Goal: Find specific page/section: Find specific page/section

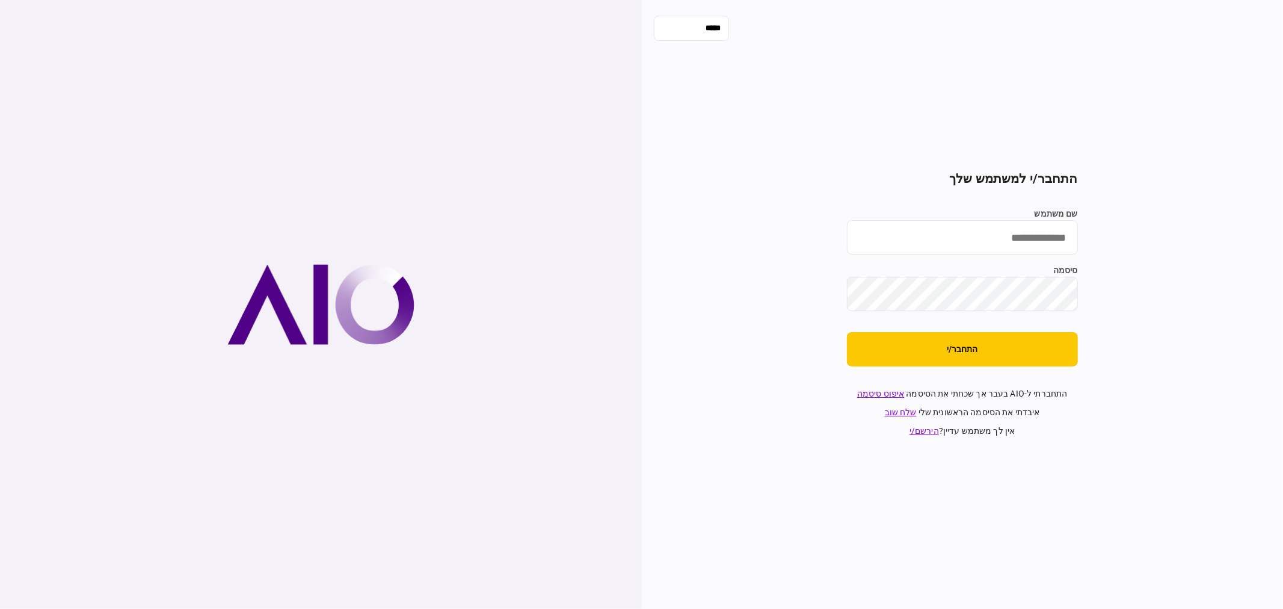
type input "**********"
click at [986, 360] on button "התחבר/י" at bounding box center [962, 349] width 231 height 34
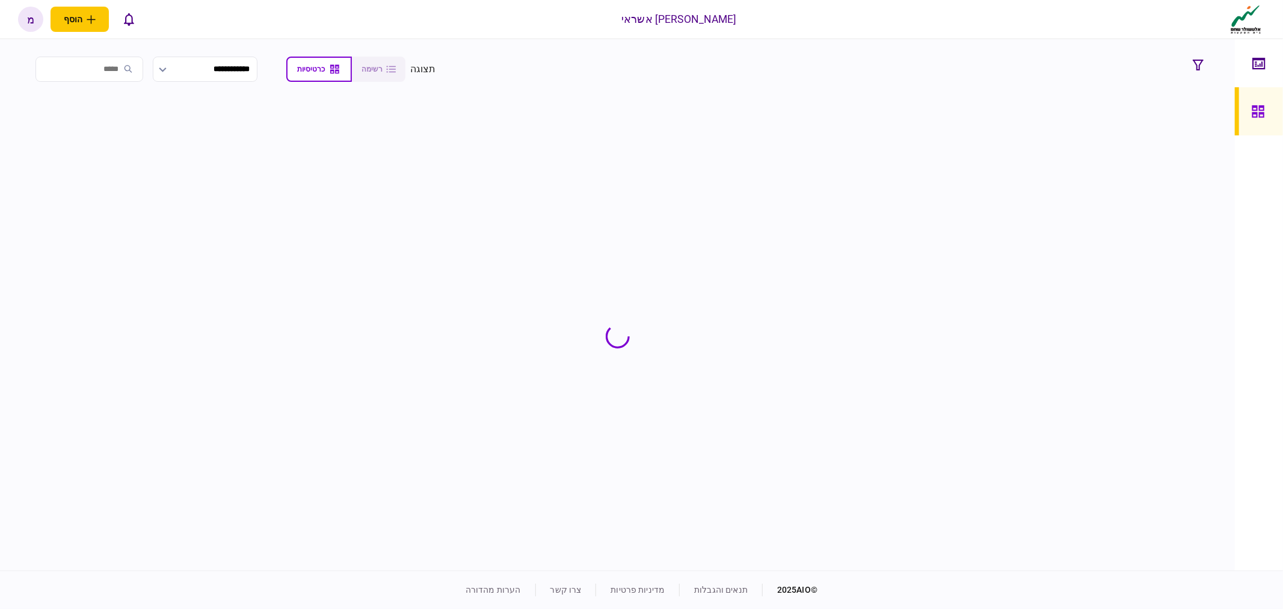
click at [127, 73] on input "search" at bounding box center [89, 69] width 108 height 25
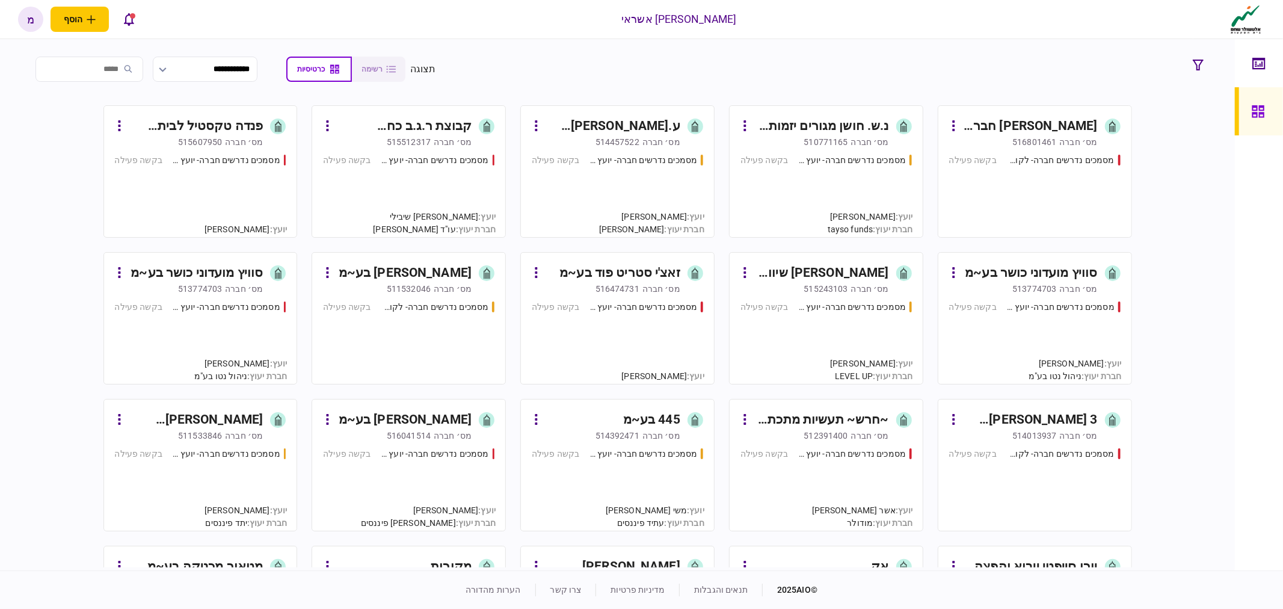
click at [116, 75] on input "search" at bounding box center [89, 69] width 108 height 25
click at [117, 70] on input "search" at bounding box center [89, 69] width 108 height 25
click at [87, 70] on input "search" at bounding box center [89, 69] width 108 height 25
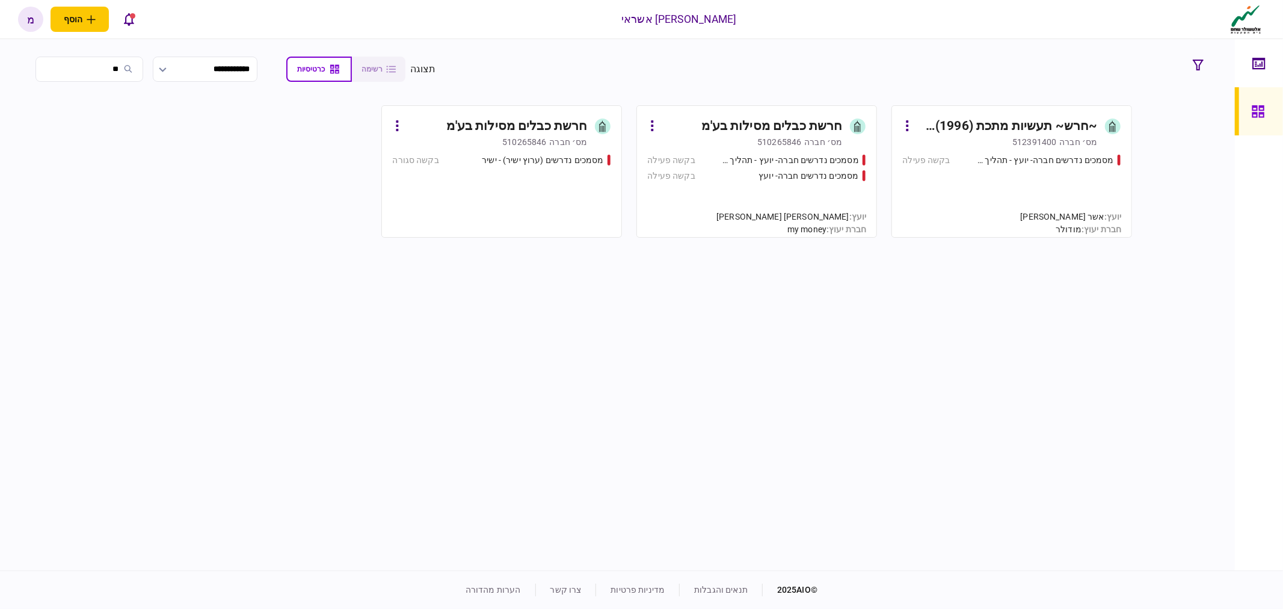
type input "*"
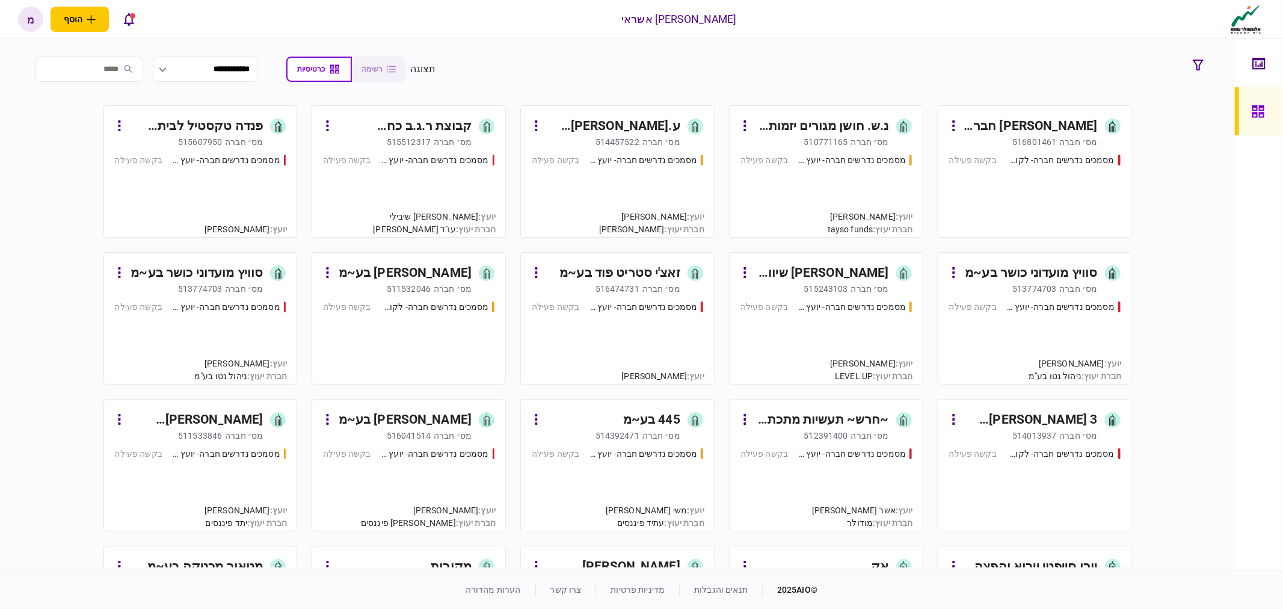
click at [134, 62] on input "search" at bounding box center [89, 69] width 108 height 25
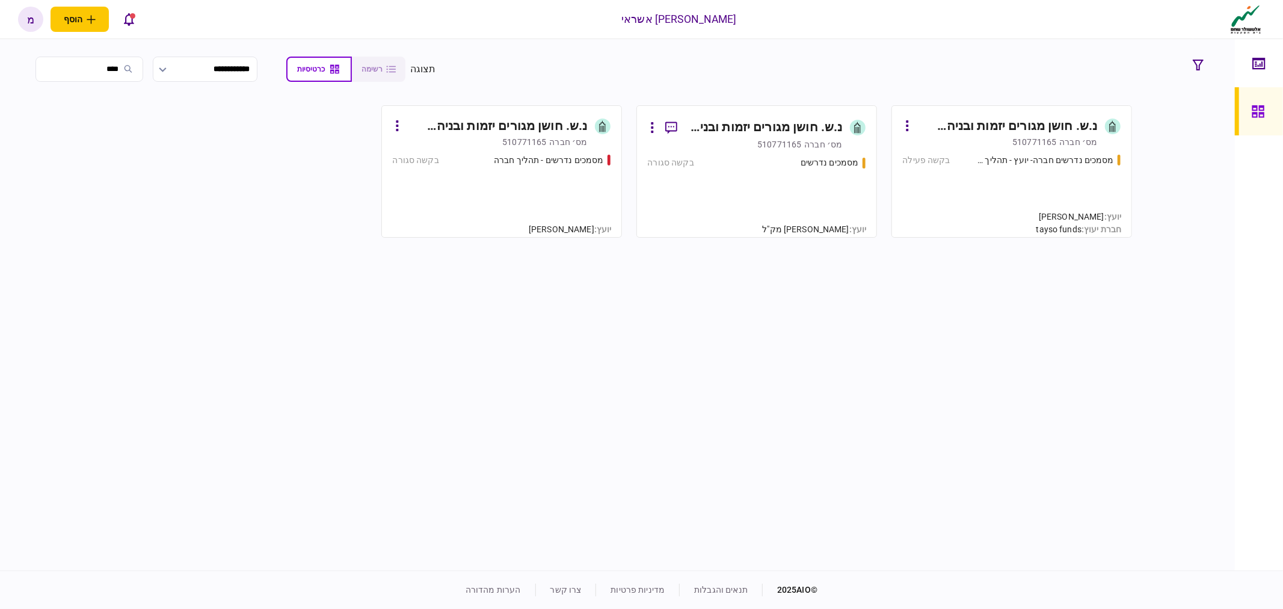
type input "****"
click at [741, 198] on div "מסמכים נדרשים בקשה סגורה" at bounding box center [757, 191] width 218 height 70
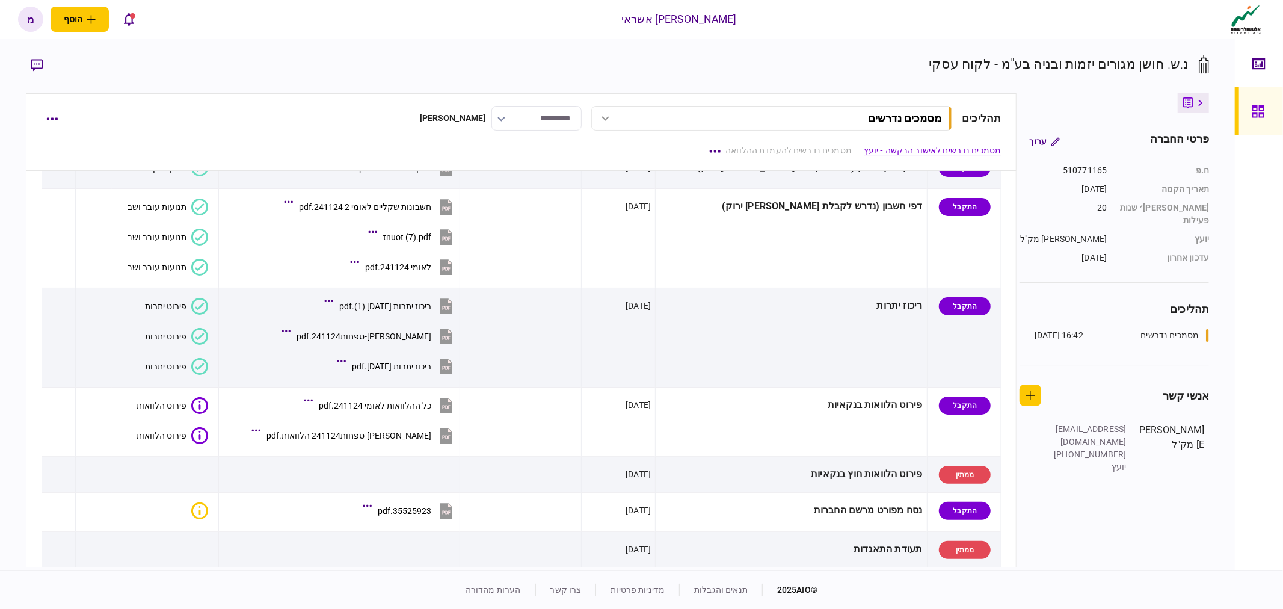
scroll to position [67, 0]
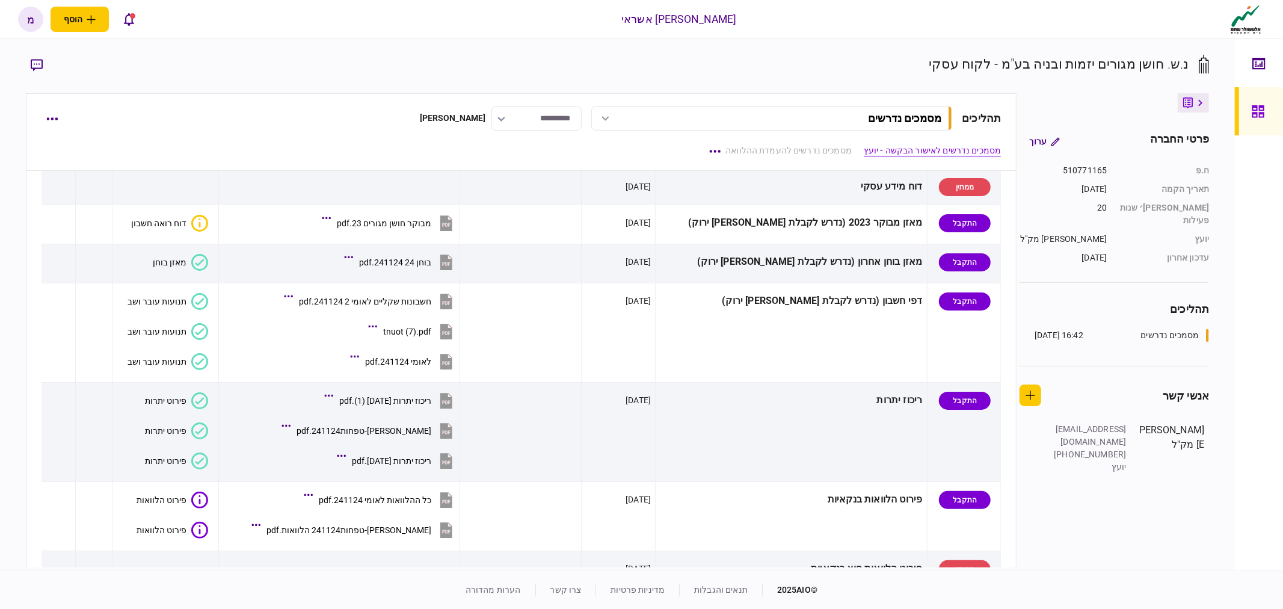
click at [1239, 96] on link at bounding box center [1258, 111] width 48 height 48
